Goal: Task Accomplishment & Management: Manage account settings

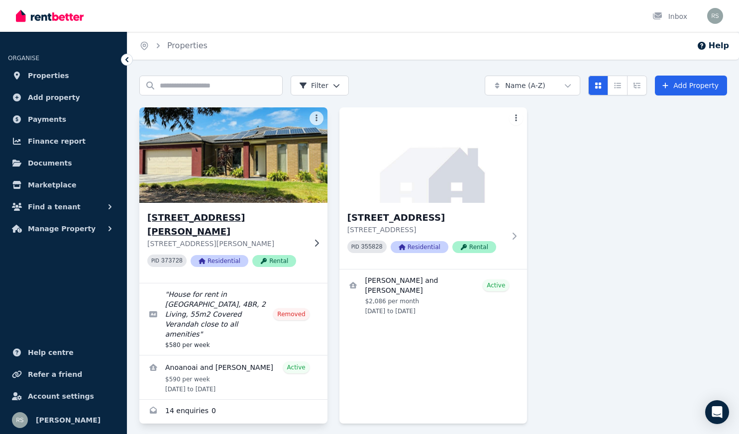
click at [237, 187] on img at bounding box center [234, 155] width 198 height 101
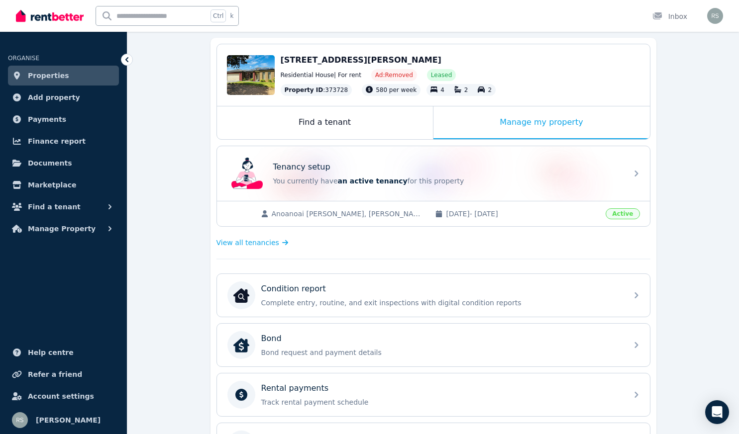
scroll to position [90, 0]
click at [523, 127] on div "Manage my property" at bounding box center [541, 123] width 216 height 33
click at [526, 119] on div "Manage my property" at bounding box center [541, 123] width 216 height 33
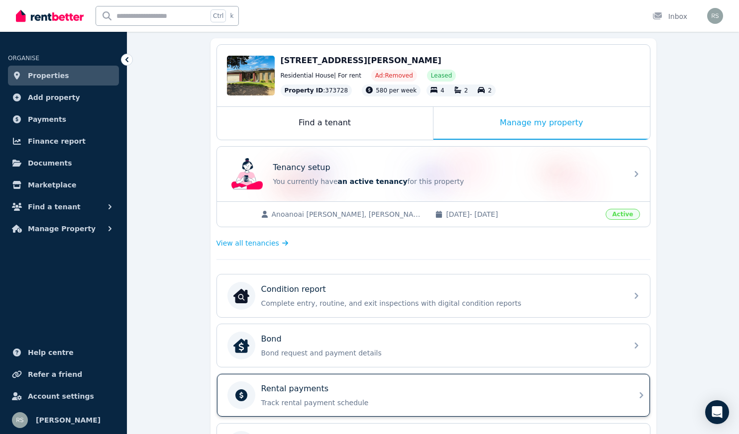
click at [494, 392] on div "Rental payments" at bounding box center [441, 389] width 360 height 12
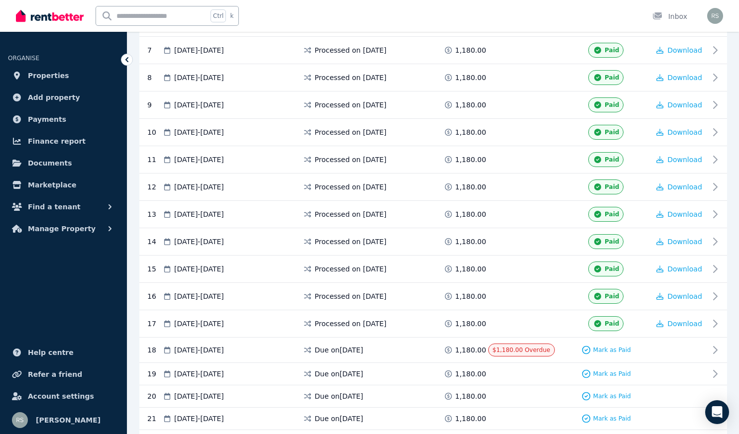
scroll to position [373, 0]
click at [611, 349] on span "Mark as Paid" at bounding box center [612, 350] width 38 height 8
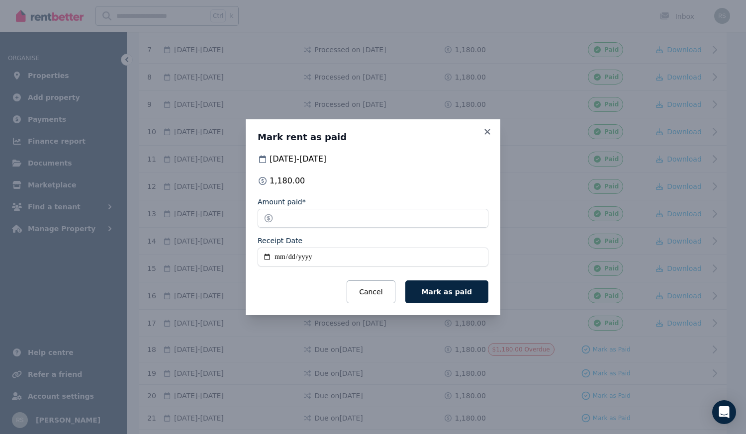
click at [281, 256] on input "Receipt Date" at bounding box center [373, 257] width 231 height 19
type input "**********"
click at [452, 292] on span "Mark as paid" at bounding box center [447, 292] width 50 height 8
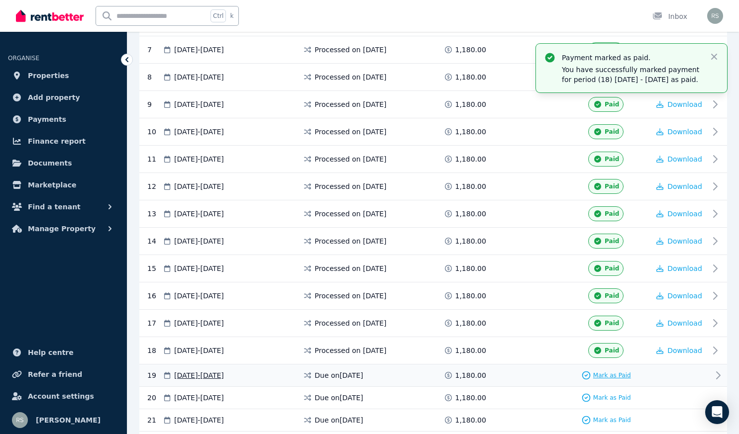
click at [608, 376] on span "Mark as Paid" at bounding box center [612, 376] width 38 height 8
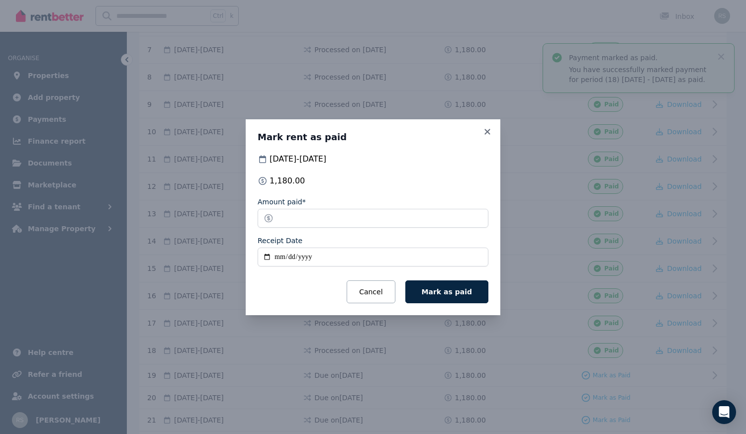
click at [281, 259] on input "Receipt Date" at bounding box center [373, 257] width 231 height 19
type input "**********"
click at [435, 288] on span "Mark as paid" at bounding box center [447, 292] width 50 height 8
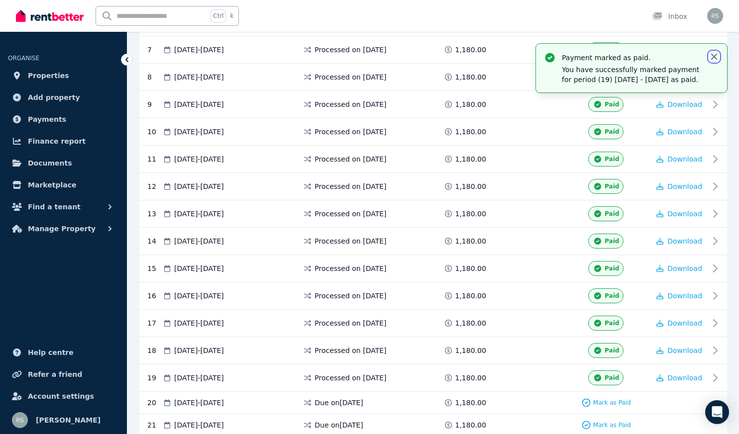
click at [713, 56] on icon "button" at bounding box center [714, 57] width 6 height 6
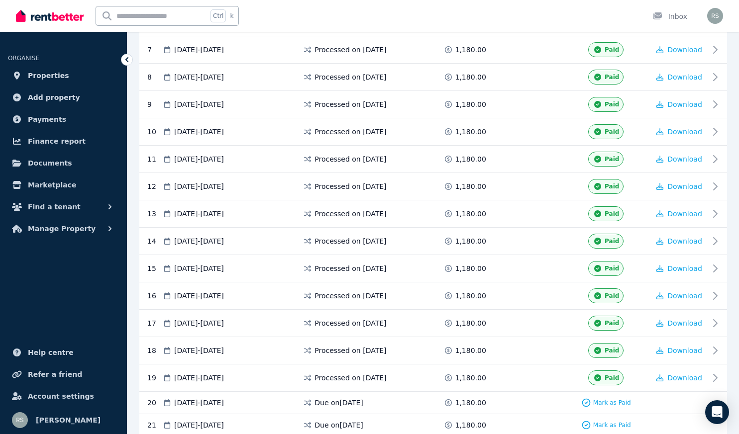
click at [125, 61] on icon at bounding box center [127, 60] width 10 height 10
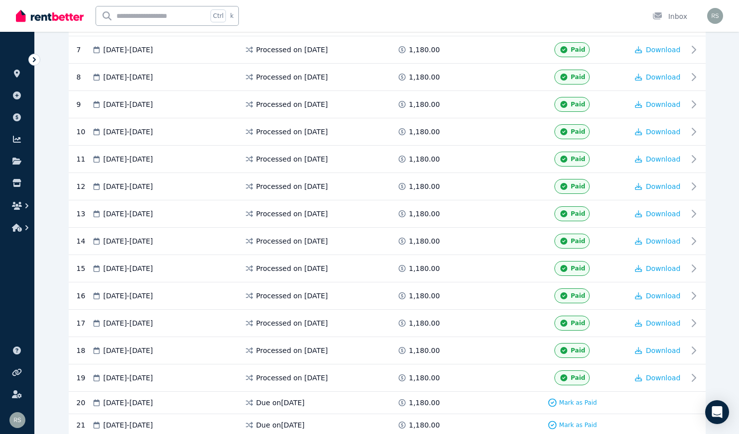
click at [34, 63] on icon at bounding box center [34, 60] width 10 height 10
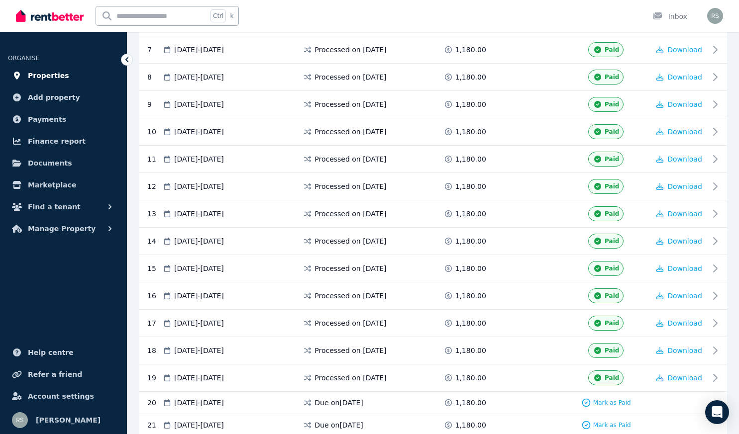
click at [21, 74] on icon at bounding box center [17, 76] width 10 height 8
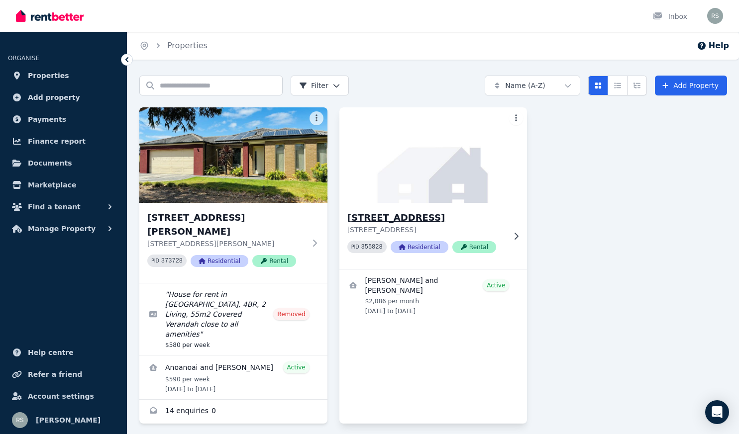
click at [407, 198] on img at bounding box center [433, 155] width 198 height 101
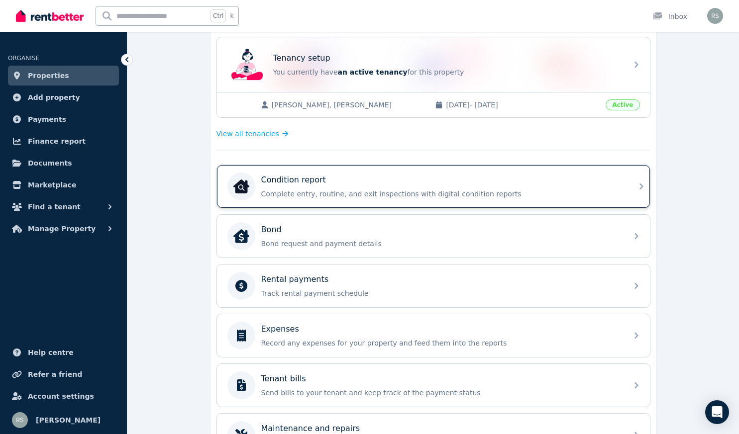
scroll to position [203, 0]
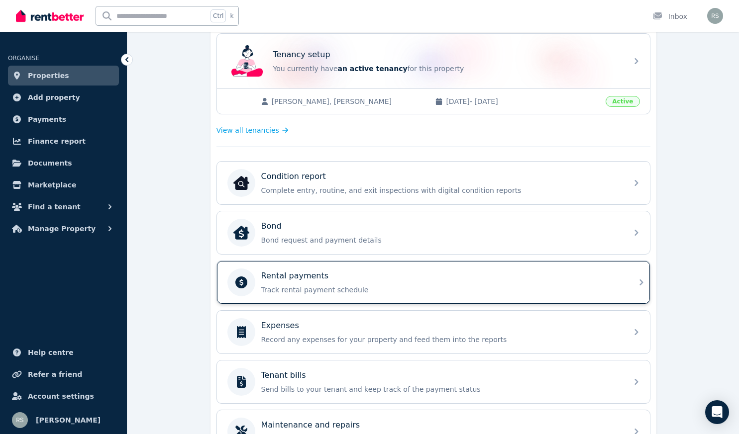
click at [543, 290] on p "Track rental payment schedule" at bounding box center [441, 290] width 360 height 10
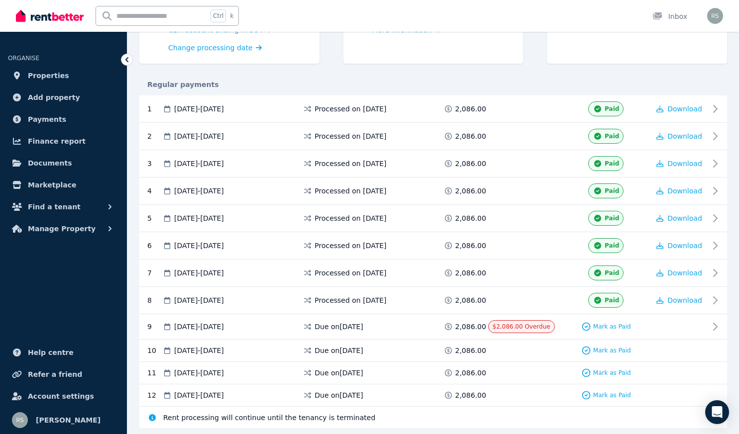
scroll to position [180, 0]
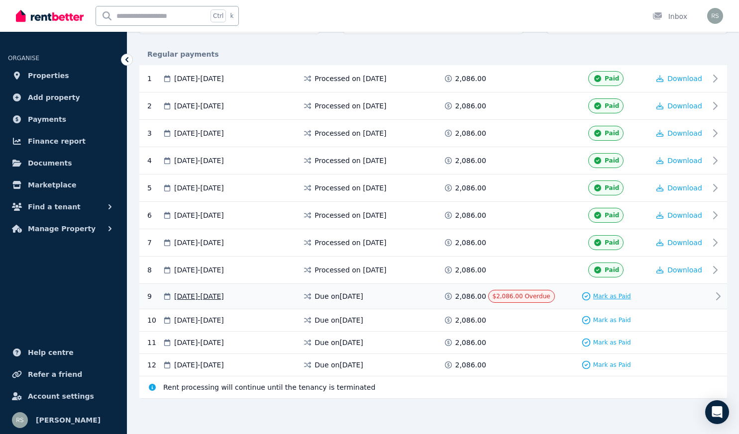
click at [619, 297] on span "Mark as Paid" at bounding box center [612, 297] width 38 height 8
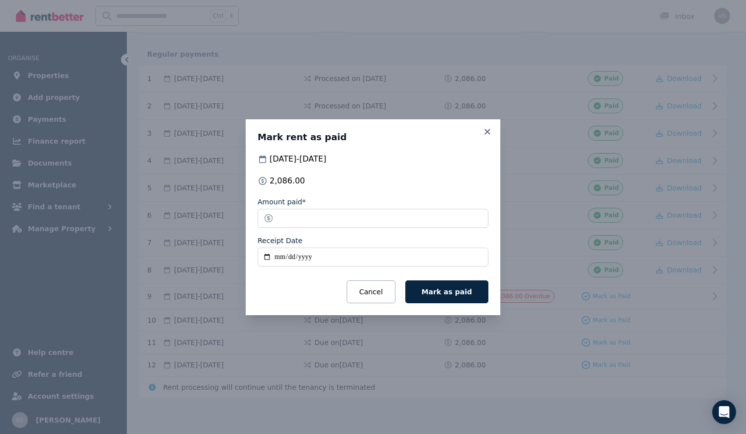
click at [281, 257] on input "Receipt Date" at bounding box center [373, 257] width 231 height 19
type input "**********"
click at [451, 288] on span "Mark as paid" at bounding box center [447, 292] width 50 height 8
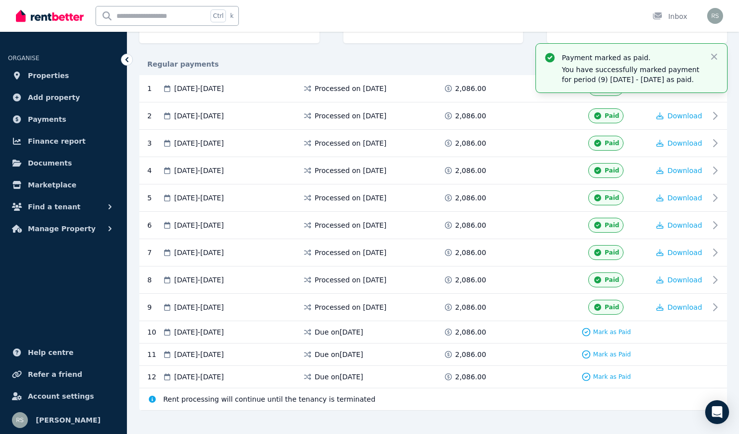
scroll to position [161, 0]
